Goal: Browse casually: Explore the website without a specific task or goal

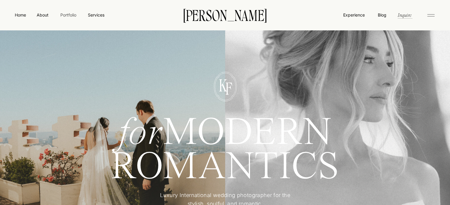
click at [72, 15] on nav "Portfolio" at bounding box center [68, 15] width 21 height 6
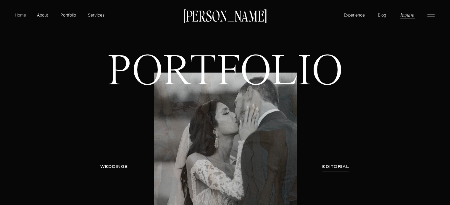
click at [22, 17] on p "Home" at bounding box center [21, 15] width 14 height 6
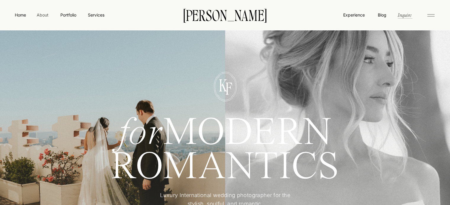
click at [46, 16] on nav "About" at bounding box center [42, 15] width 13 height 6
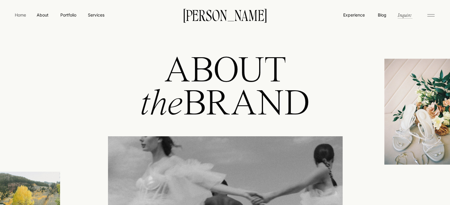
click at [22, 14] on nav "Home" at bounding box center [21, 15] width 14 height 6
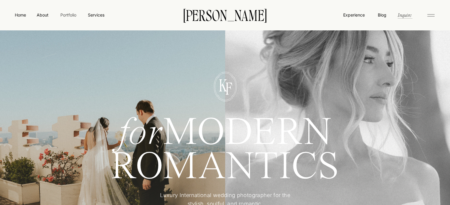
click at [62, 14] on nav "Portfolio" at bounding box center [68, 15] width 21 height 6
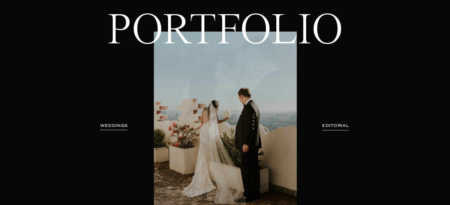
scroll to position [89, 0]
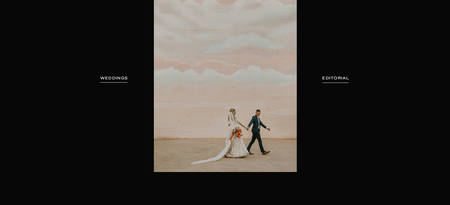
click at [345, 77] on h3 "EDITORIAL" at bounding box center [335, 78] width 43 height 6
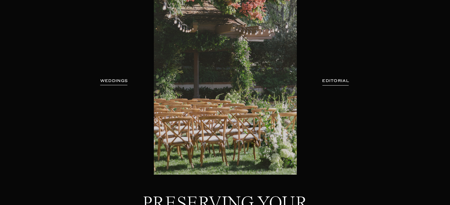
scroll to position [59, 0]
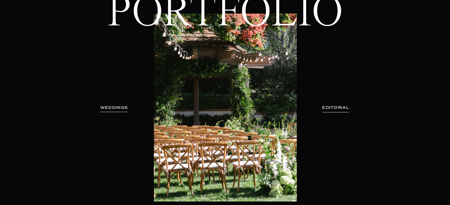
click at [122, 107] on h3 "WEDDINGS" at bounding box center [113, 108] width 37 height 6
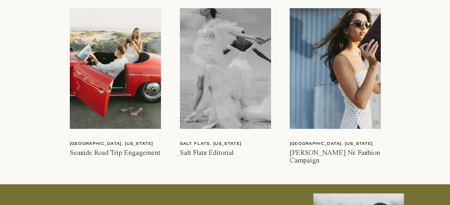
scroll to position [1624, 0]
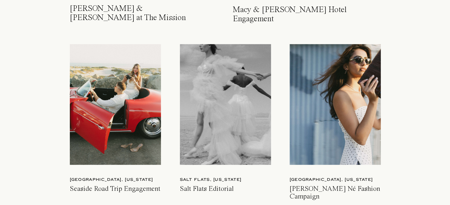
click at [231, 95] on div at bounding box center [225, 104] width 91 height 121
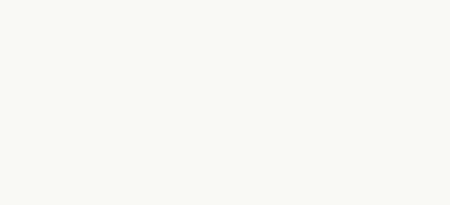
scroll to position [1360, 0]
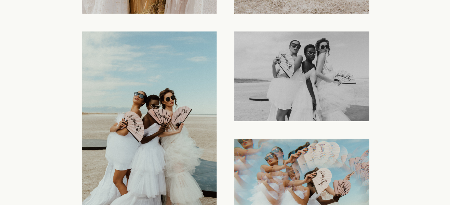
click at [127, 92] on img at bounding box center [149, 133] width 135 height 202
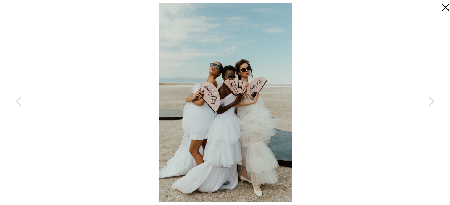
drag, startPoint x: 446, startPoint y: 7, endPoint x: 441, endPoint y: 16, distance: 10.2
click at [446, 7] on icon at bounding box center [444, 6] width 12 height 12
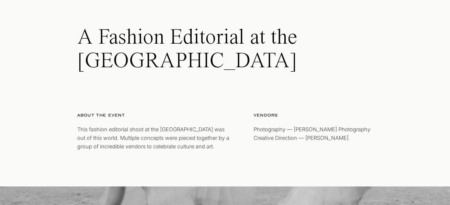
scroll to position [0, 0]
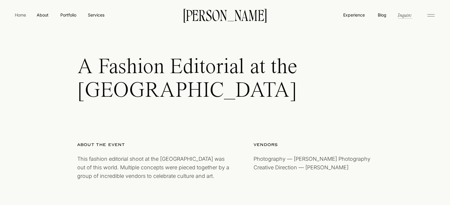
click at [22, 15] on nav "Home" at bounding box center [21, 15] width 14 height 6
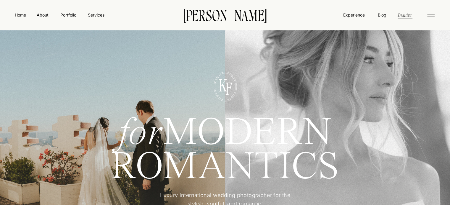
click at [432, 15] on icon at bounding box center [431, 15] width 12 height 9
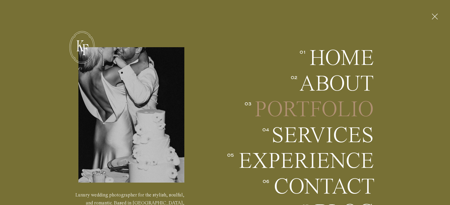
click at [362, 108] on h2 "Portfolio" at bounding box center [314, 110] width 120 height 22
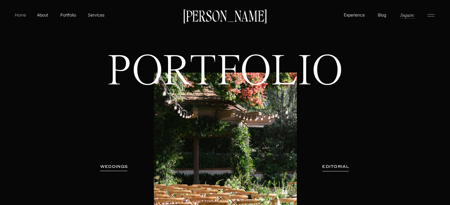
click at [19, 14] on p "Home" at bounding box center [21, 15] width 14 height 6
